Goal: Find specific page/section: Find specific page/section

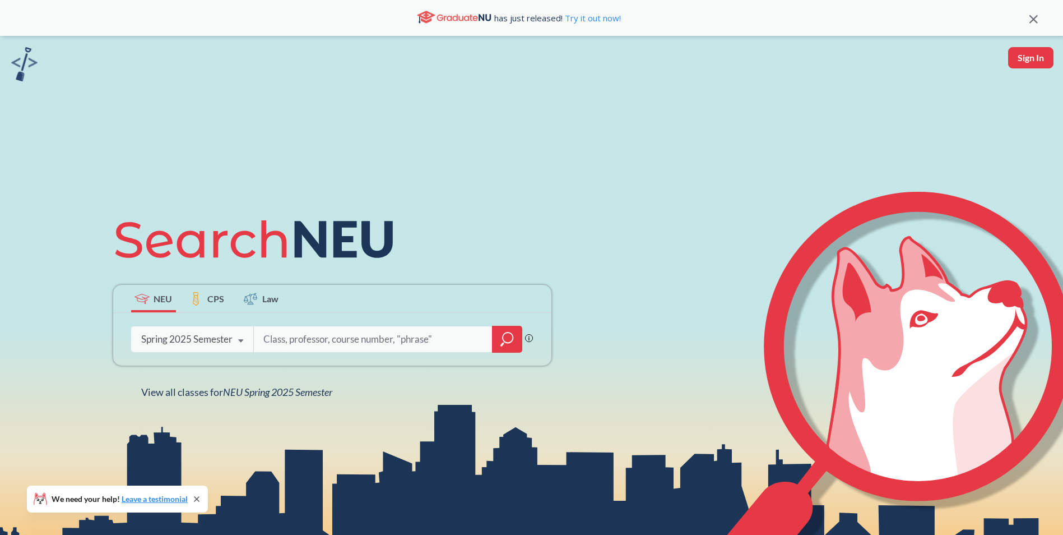
click at [229, 345] on div "Spring 2025 Semester" at bounding box center [186, 339] width 91 height 12
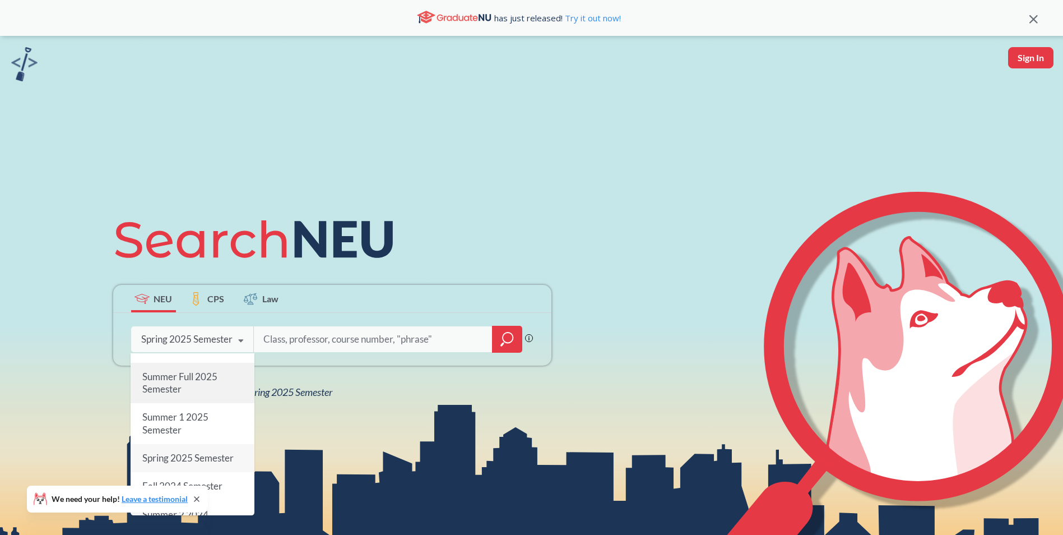
scroll to position [112, 0]
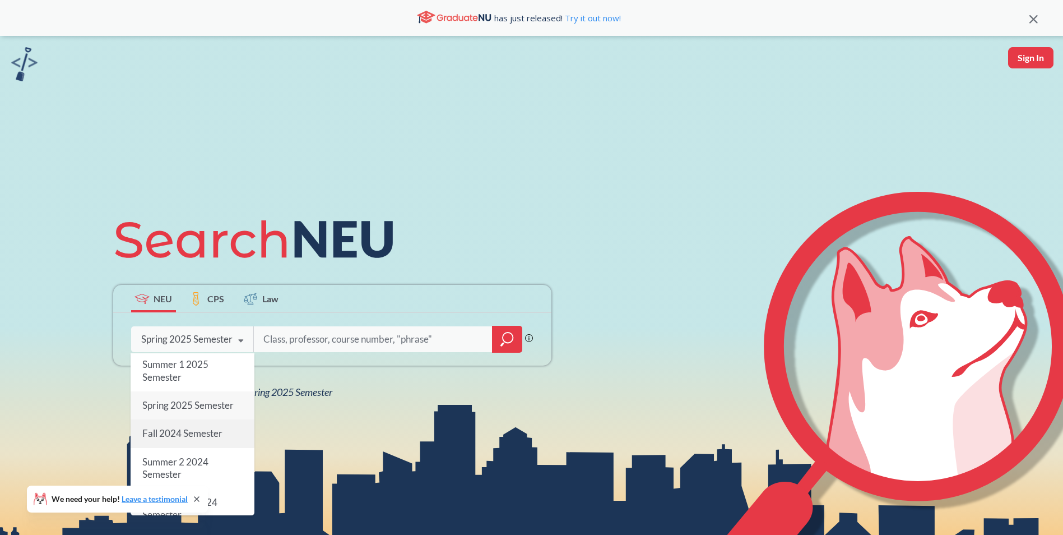
click at [219, 441] on div "Fall 2024 Semester" at bounding box center [193, 433] width 124 height 28
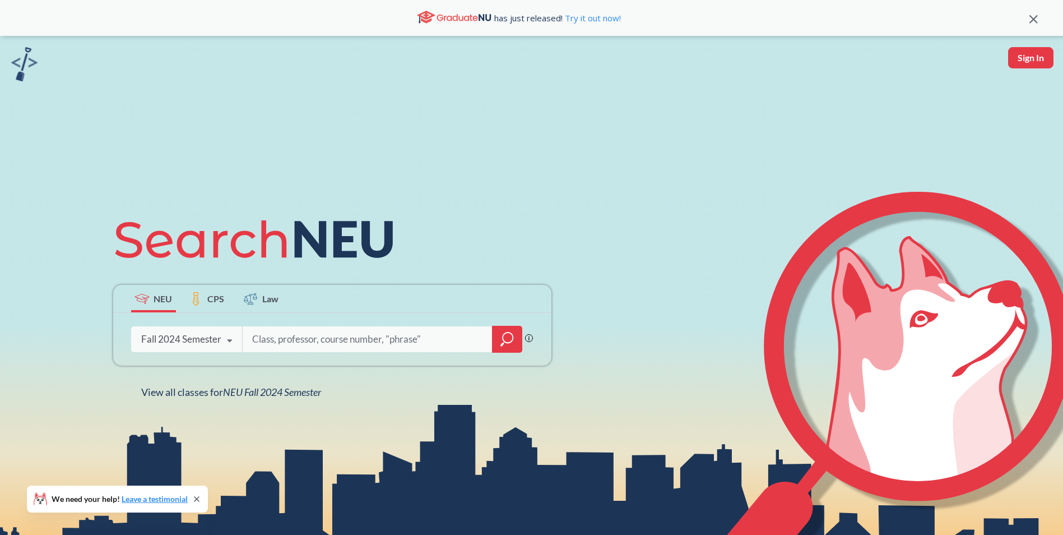
click at [417, 348] on input "search" at bounding box center [367, 339] width 233 height 24
click at [514, 342] on div at bounding box center [507, 339] width 30 height 27
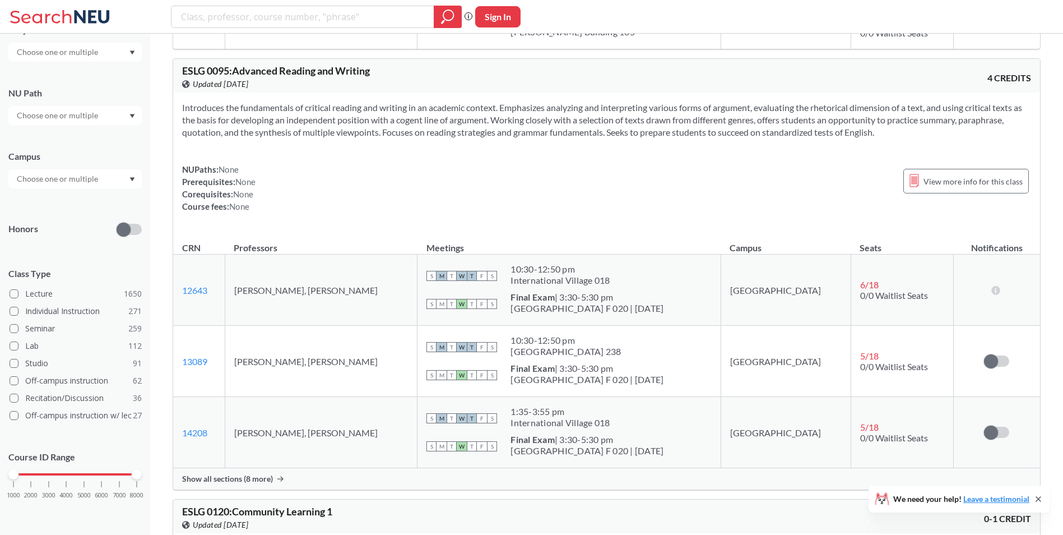
scroll to position [392, 0]
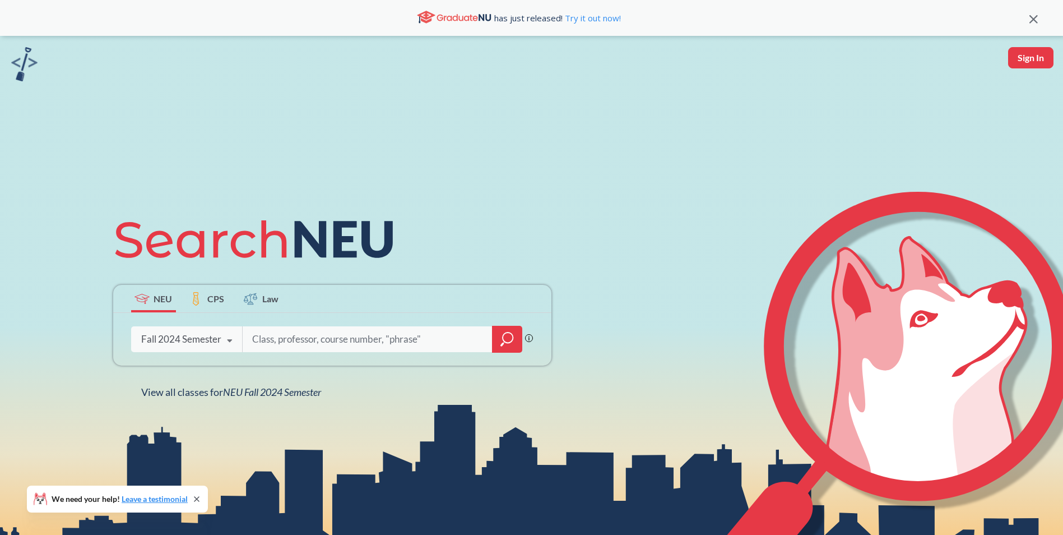
click at [309, 337] on input "search" at bounding box center [367, 339] width 233 height 24
click at [216, 303] on span "CPS" at bounding box center [215, 298] width 17 height 13
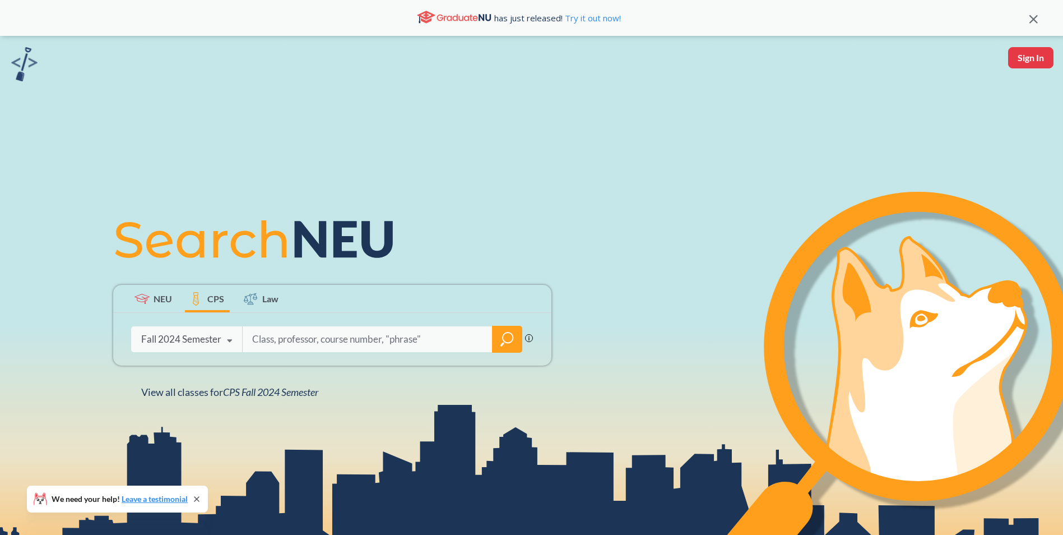
click at [257, 300] on icon at bounding box center [250, 298] width 13 height 13
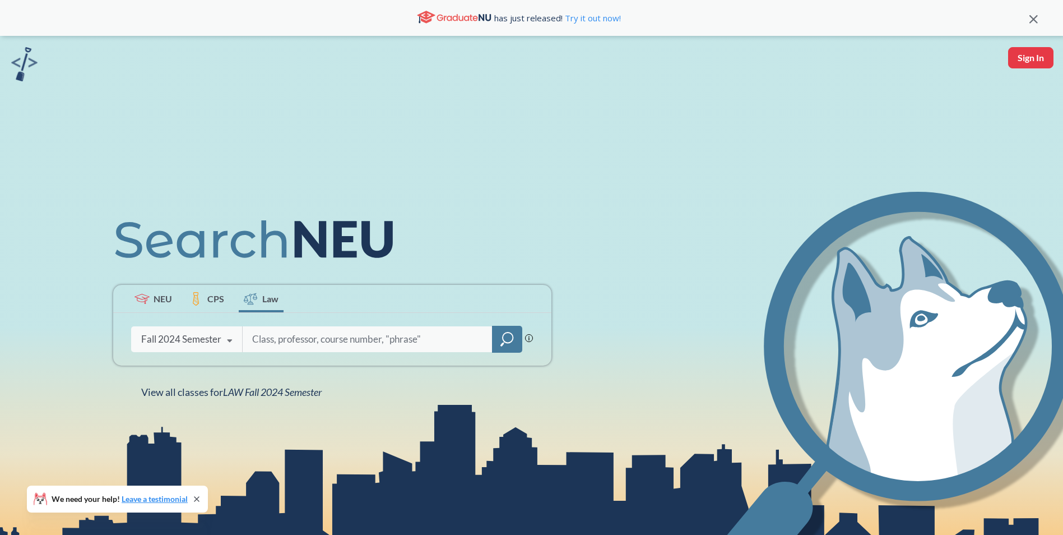
click at [215, 298] on span "CPS" at bounding box center [215, 298] width 17 height 13
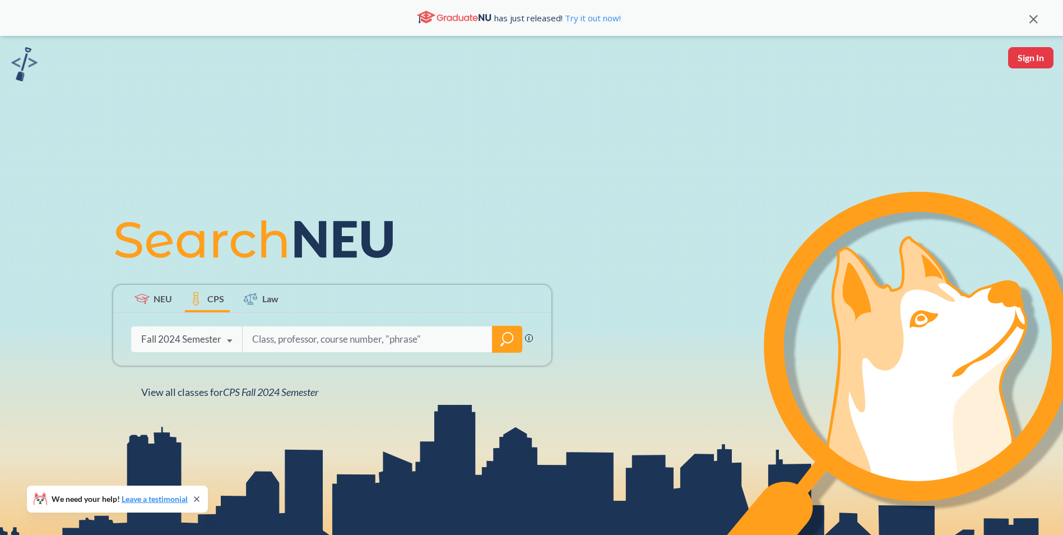
click at [165, 301] on span "NEU" at bounding box center [163, 298] width 18 height 13
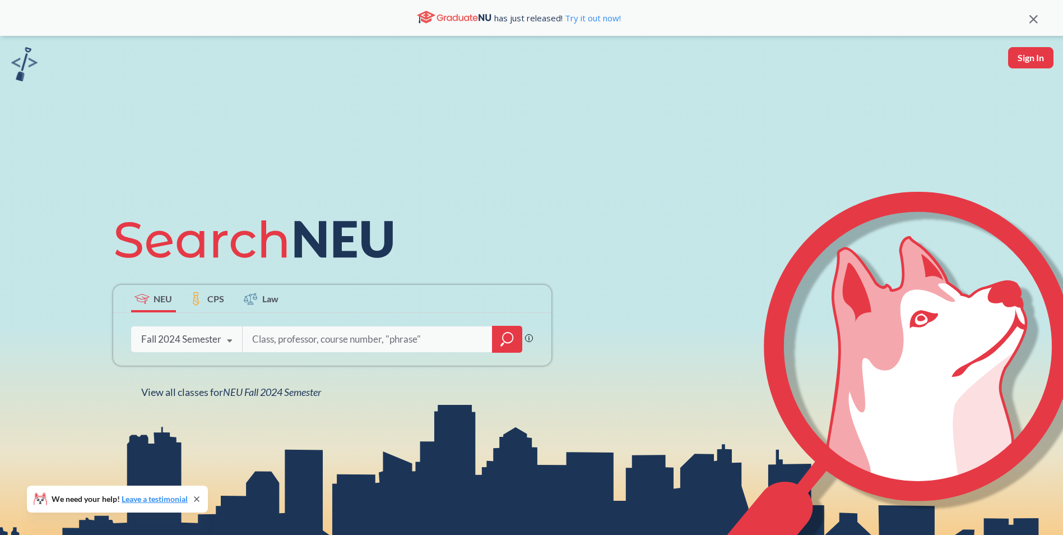
click at [219, 300] on span "CPS" at bounding box center [215, 298] width 17 height 13
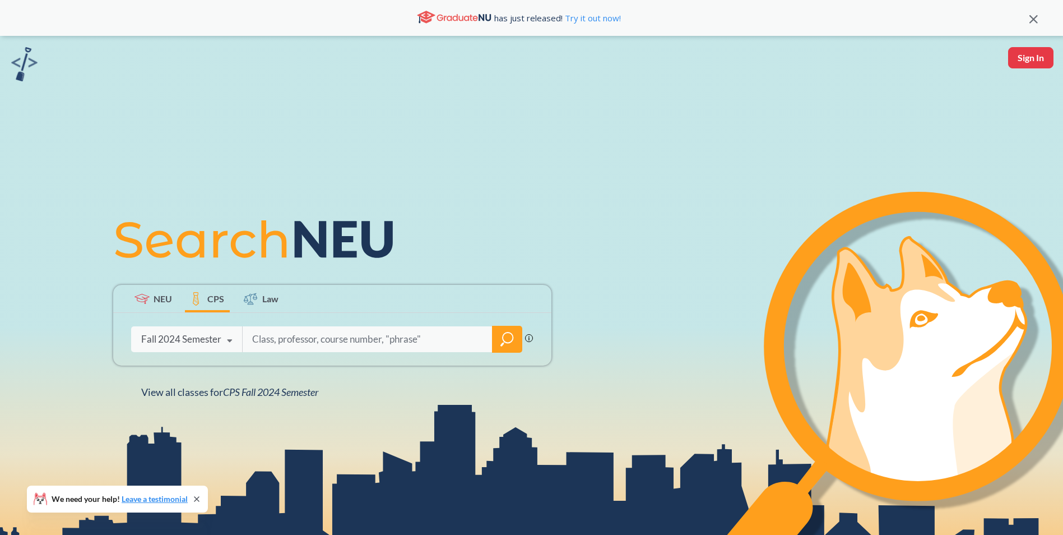
click at [199, 299] on icon at bounding box center [196, 298] width 12 height 13
click at [284, 299] on div "NEU CPS Law" at bounding box center [332, 299] width 438 height 28
click at [243, 303] on label "Law" at bounding box center [261, 298] width 45 height 27
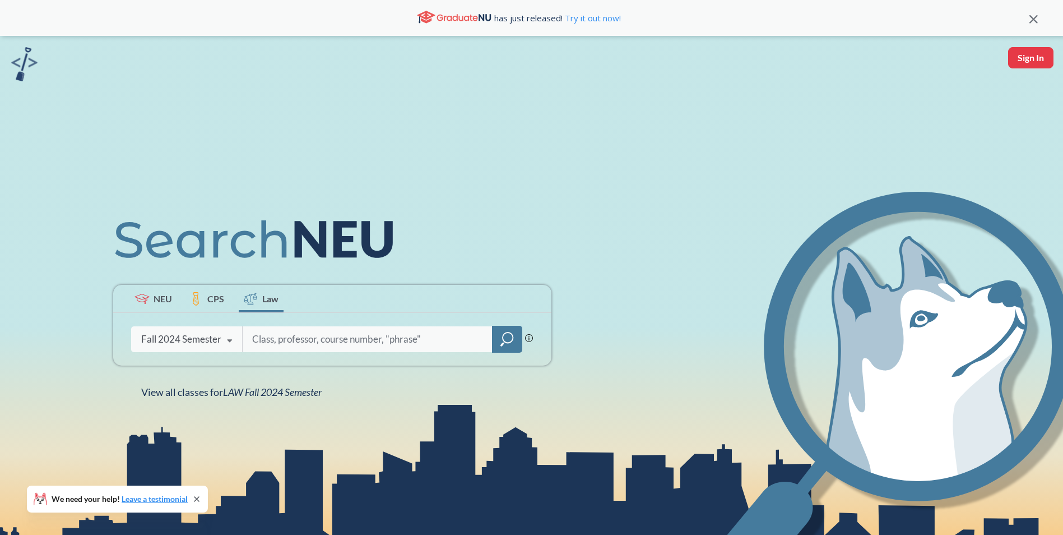
click at [169, 304] on span "NEU" at bounding box center [163, 298] width 18 height 13
